Goal: Communication & Community: Answer question/provide support

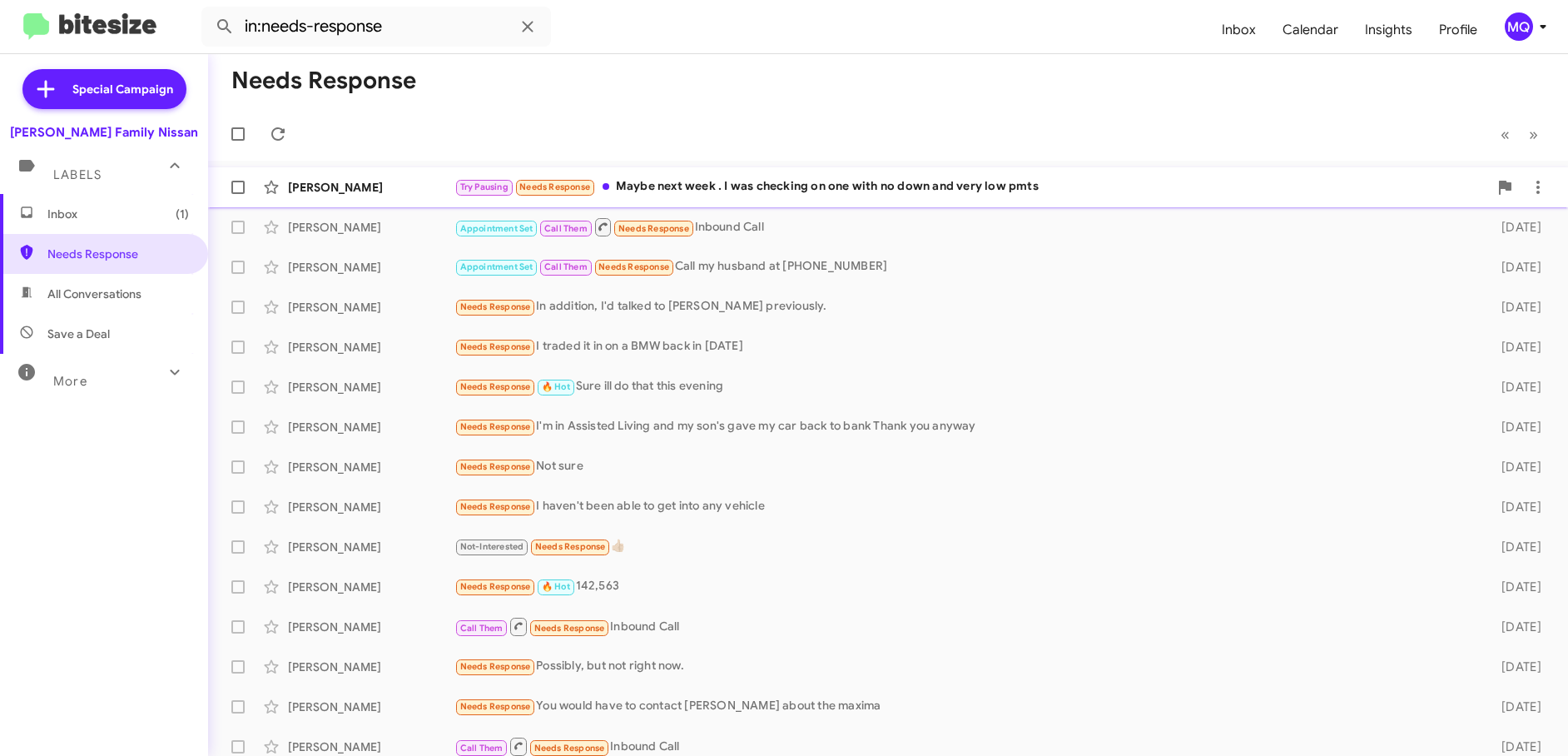
click at [865, 187] on div "Try Pausing Needs Response Maybe next week . I was checking on one with no down…" at bounding box center [971, 187] width 1034 height 19
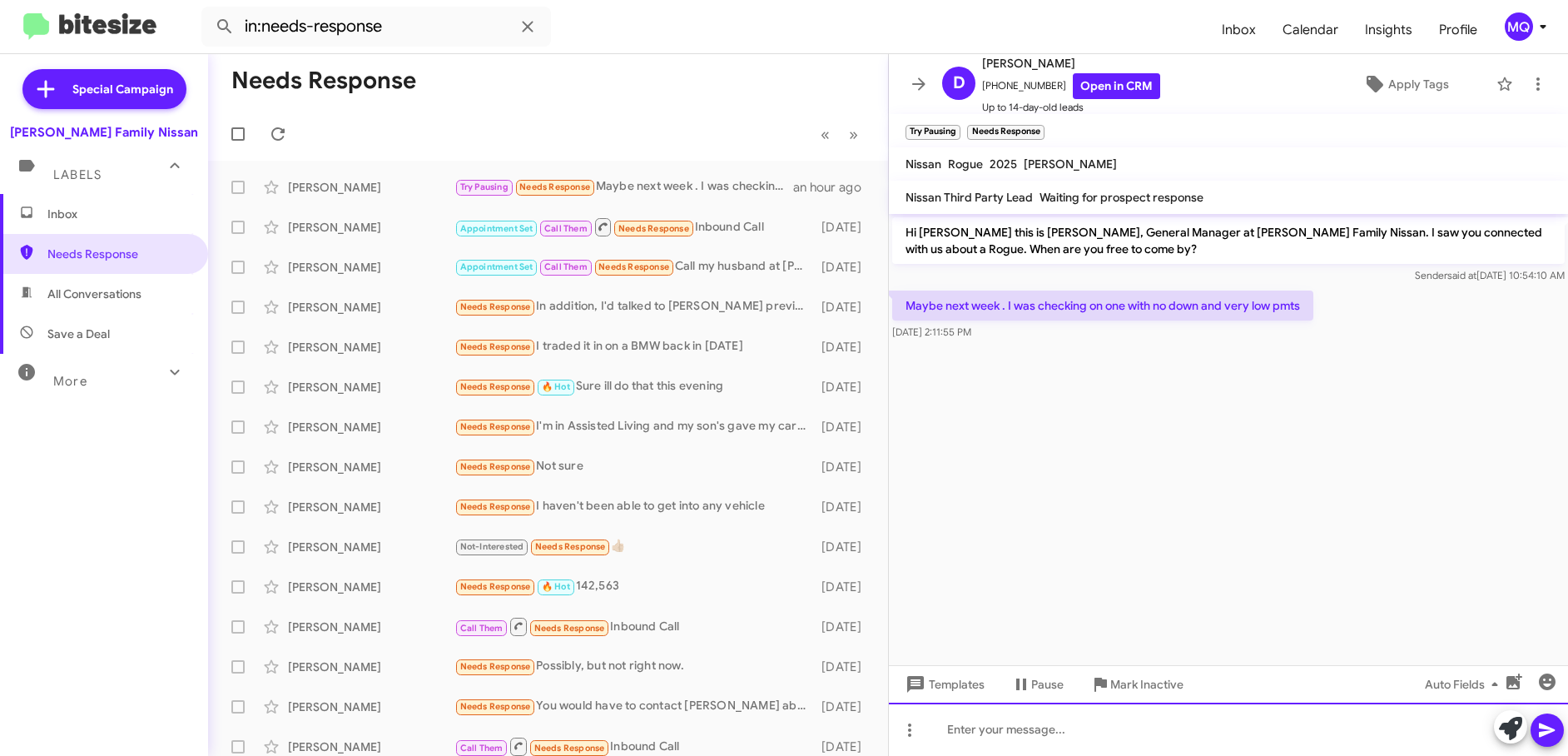
click at [1005, 744] on div at bounding box center [1229, 729] width 679 height 53
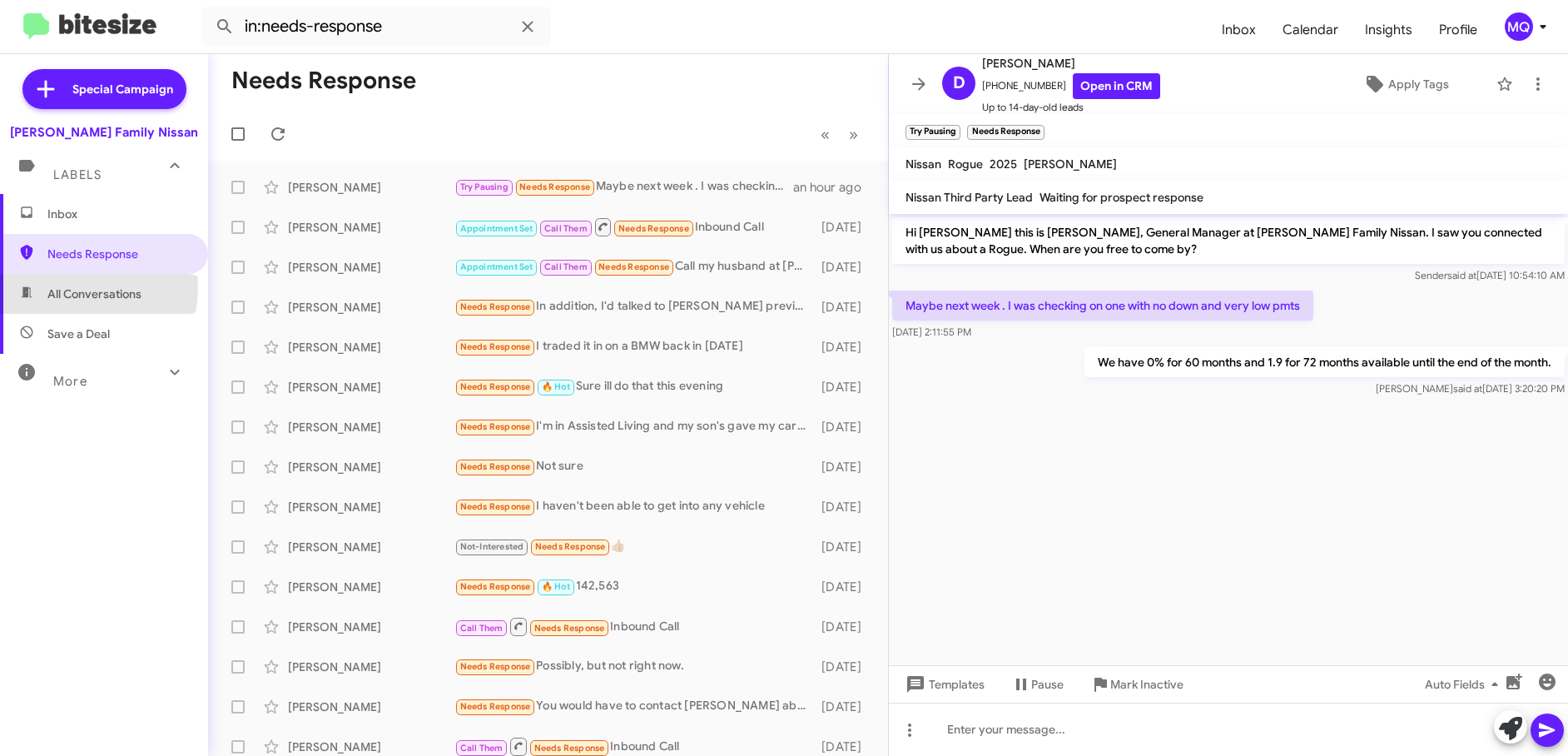
click at [79, 287] on span "All Conversations" at bounding box center [95, 294] width 94 height 17
type input "in:all-conversations"
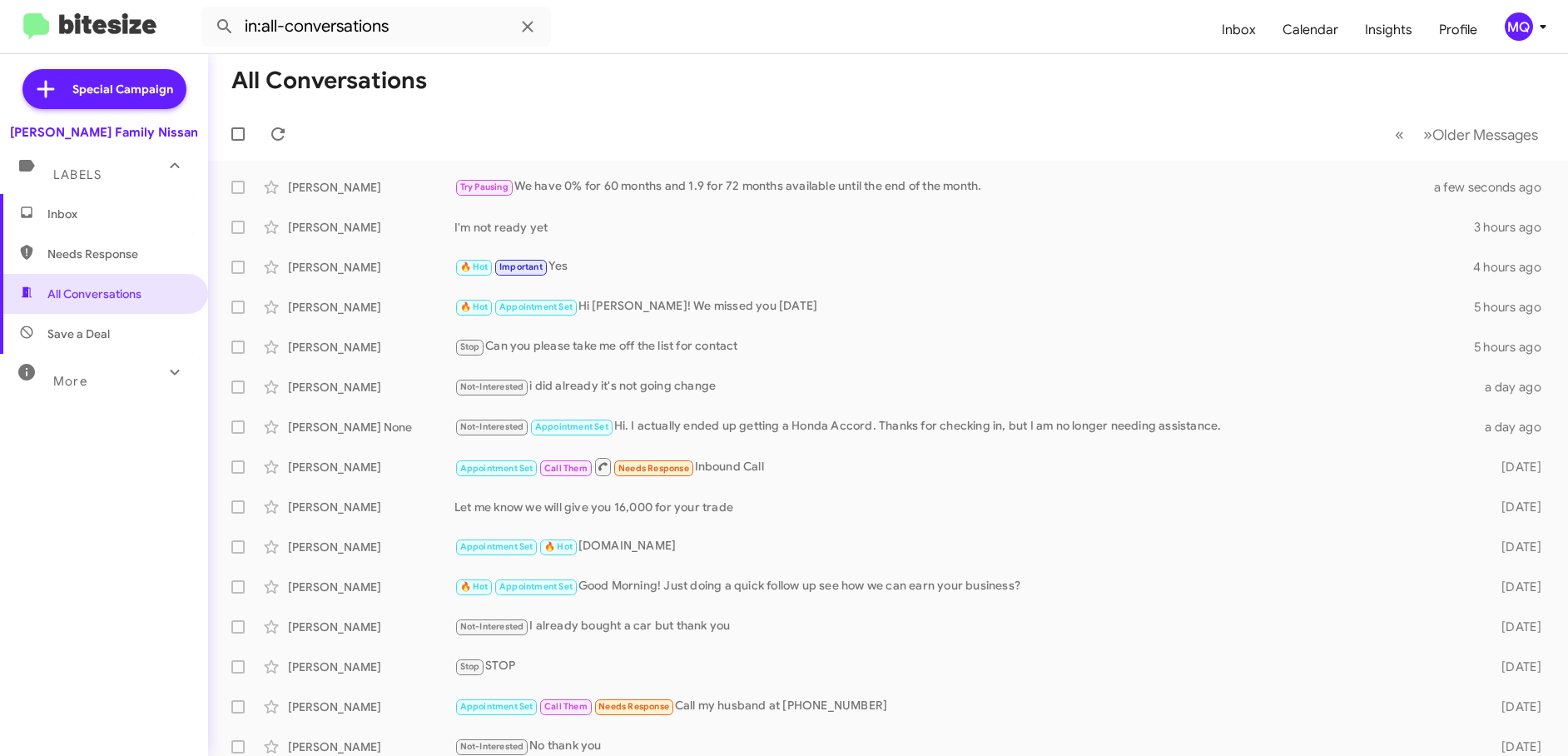
click at [103, 205] on span "Inbox" at bounding box center [103, 213] width 208 height 40
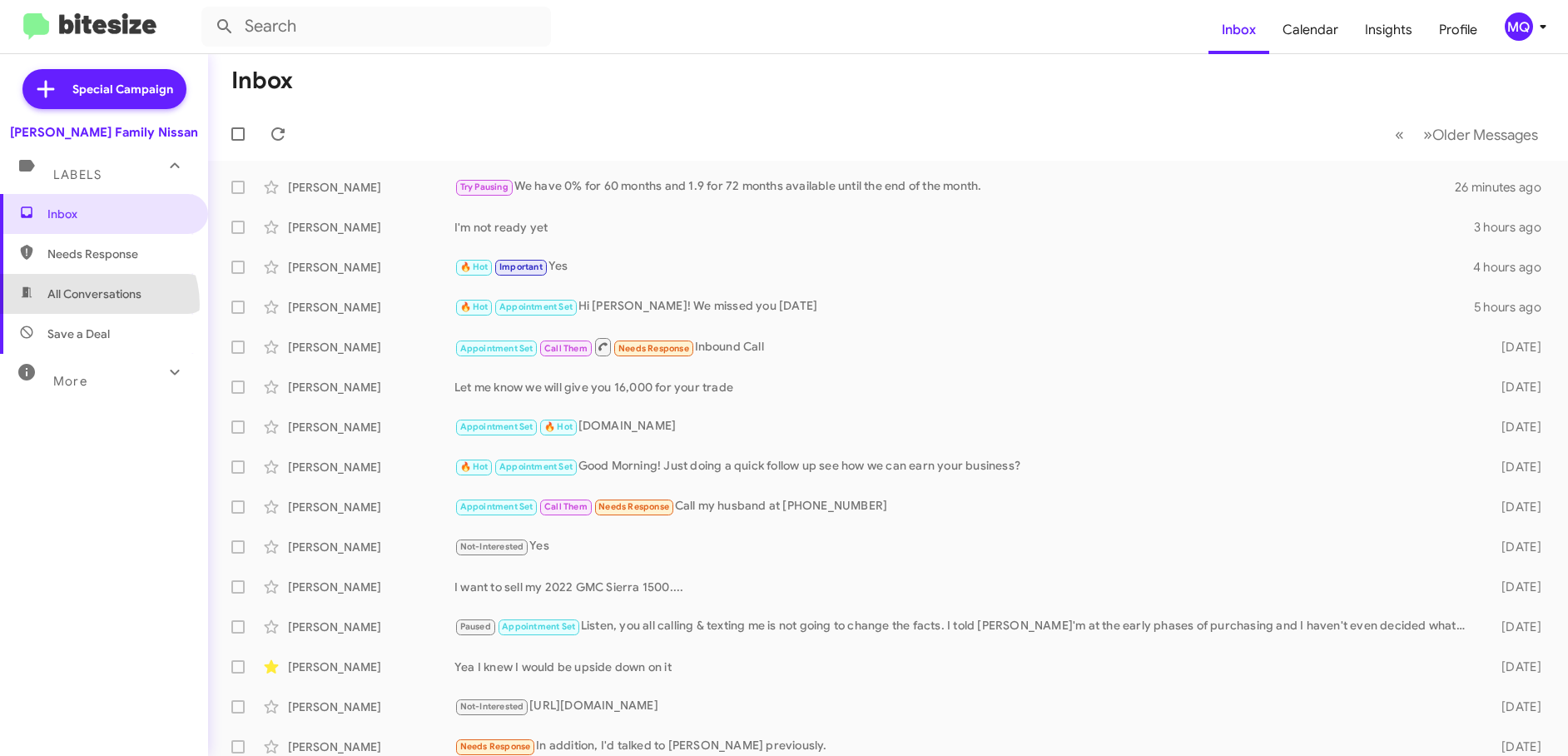
click at [93, 305] on span "All Conversations" at bounding box center [103, 294] width 208 height 40
type input "in:all-conversations"
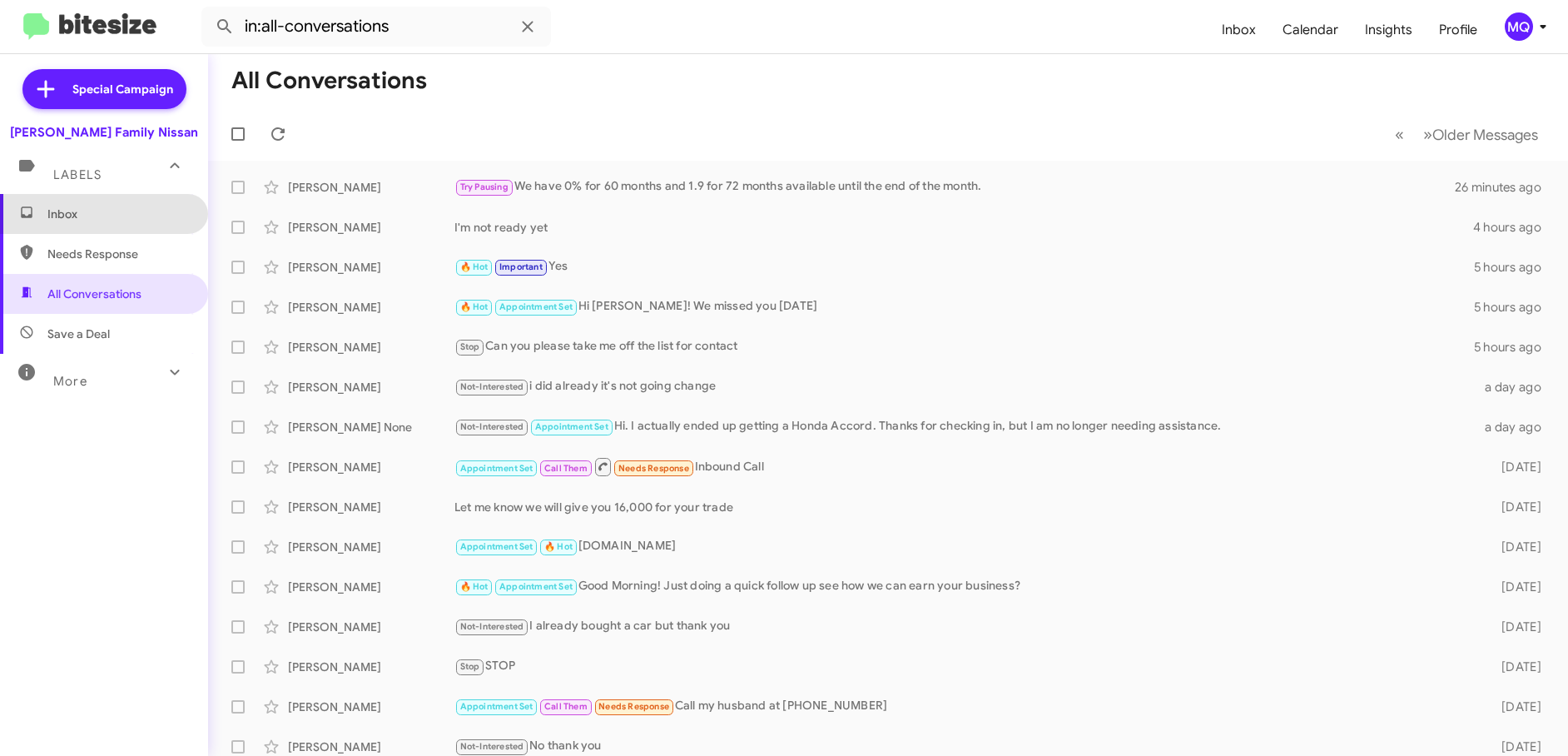
click at [106, 224] on span "Inbox" at bounding box center [103, 213] width 208 height 40
